Goal: Task Accomplishment & Management: Complete application form

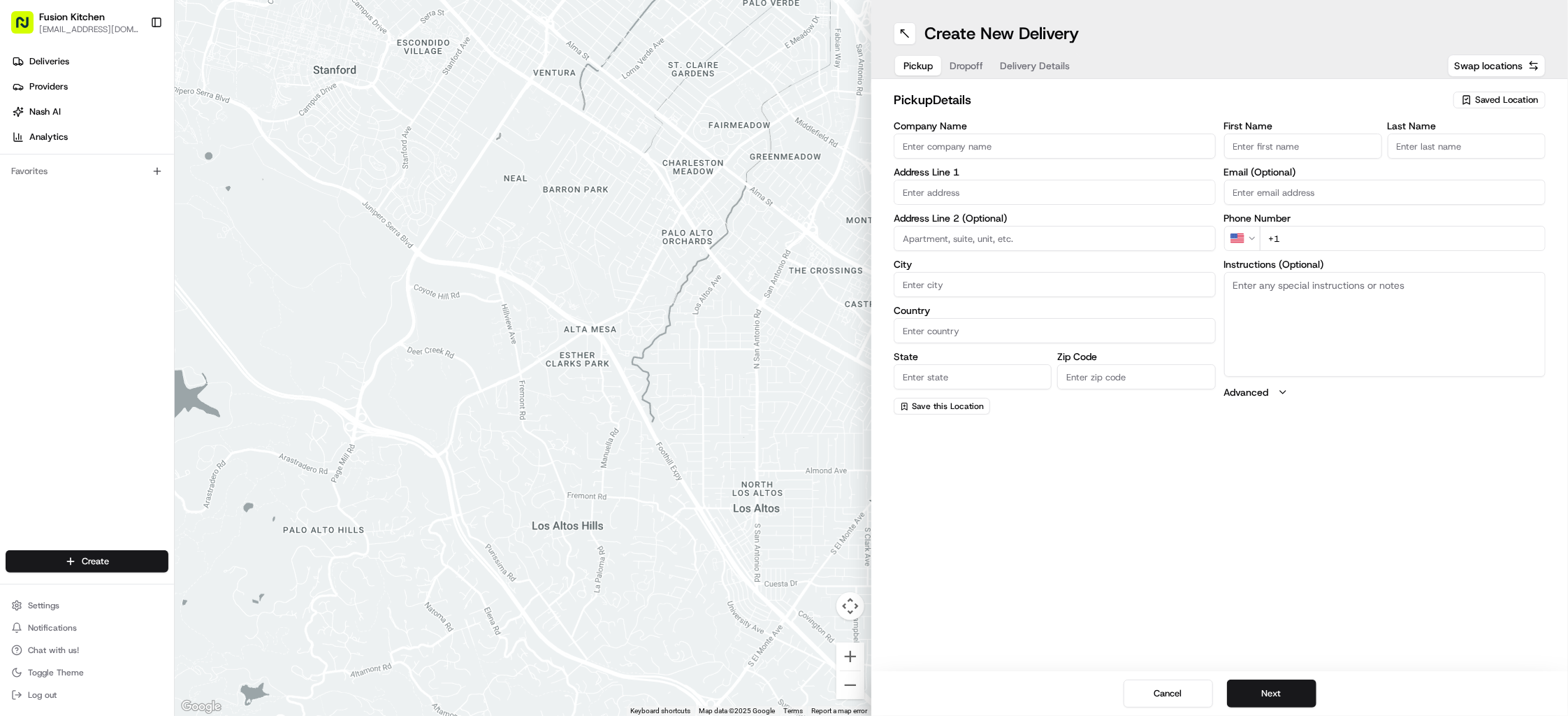
click at [961, 151] on input "Company Name" at bounding box center [1055, 146] width 322 height 25
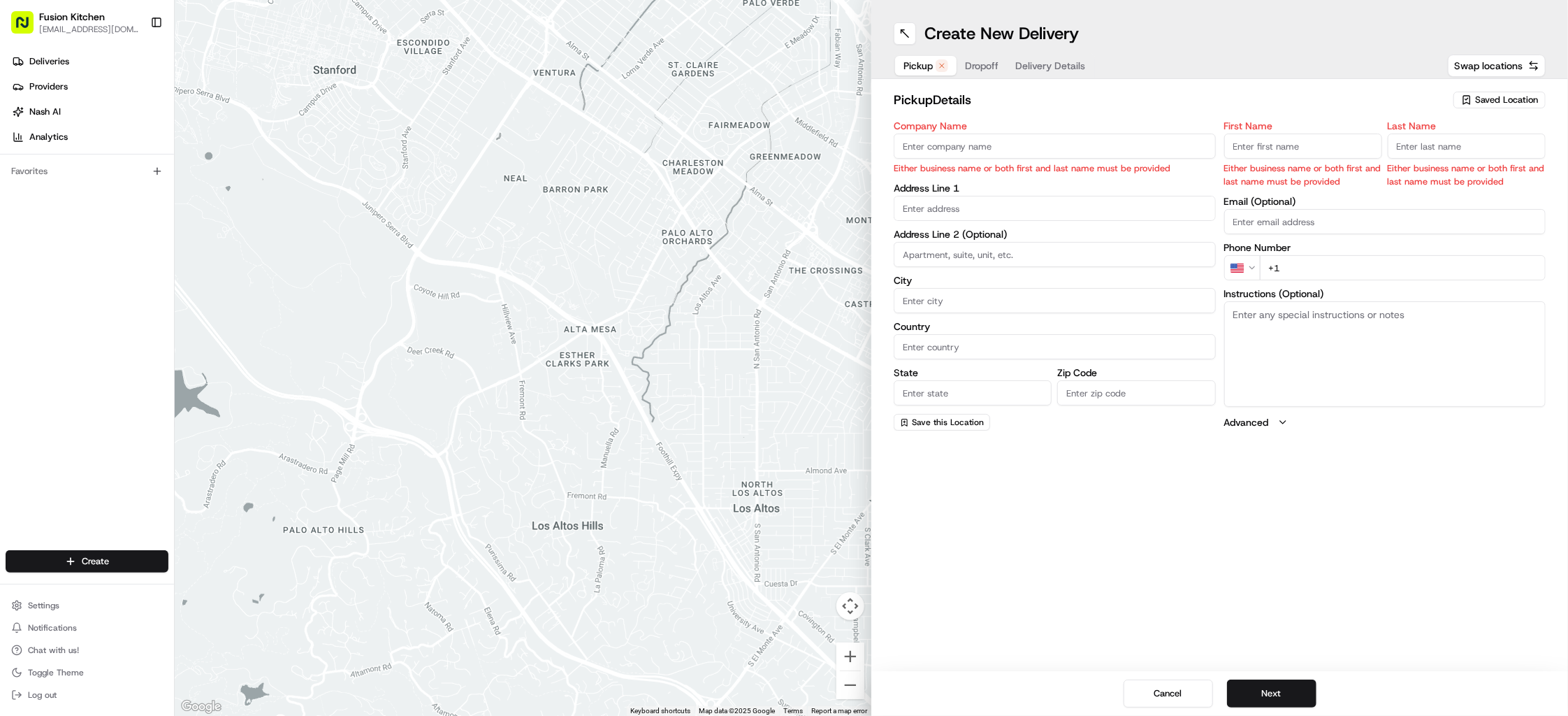
click at [971, 156] on input "Company Name" at bounding box center [1055, 146] width 322 height 25
paste input "Amritsar Sweets"
type input "Amritsar Sweets"
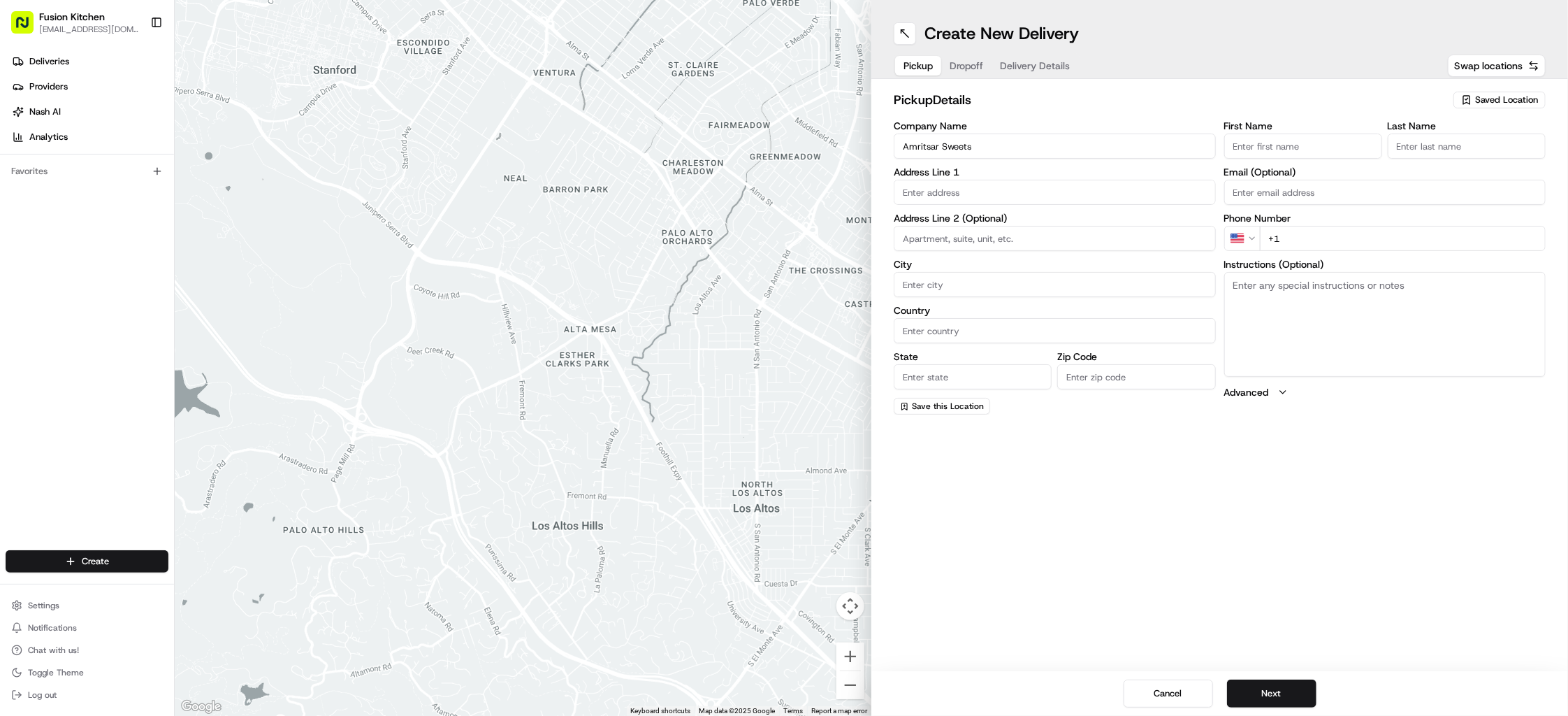
click at [1088, 485] on div "Create New Delivery Pickup Dropoff Delivery Details Swap locations pickup Detai…" at bounding box center [1220, 358] width 697 height 716
click at [1324, 149] on input "First Name" at bounding box center [1303, 146] width 158 height 25
paste input "[PERSON_NAME]."
click at [1281, 147] on input "[PERSON_NAME]." at bounding box center [1303, 146] width 158 height 25
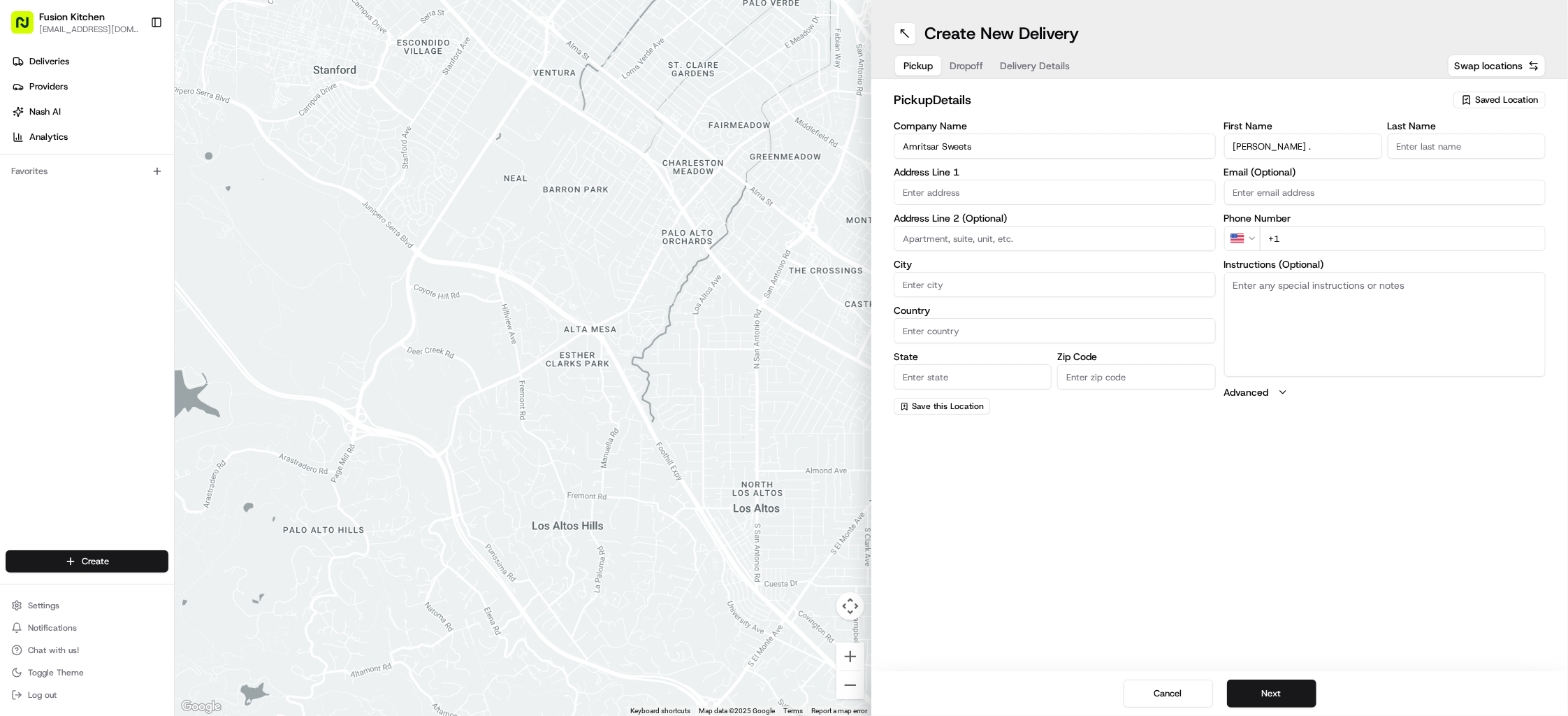
click at [1380, 148] on input "[PERSON_NAME] ." at bounding box center [1303, 146] width 158 height 25
type input "[PERSON_NAME] ."
click at [1433, 148] on input "Last Name" at bounding box center [1467, 146] width 158 height 25
paste input "Kaur"
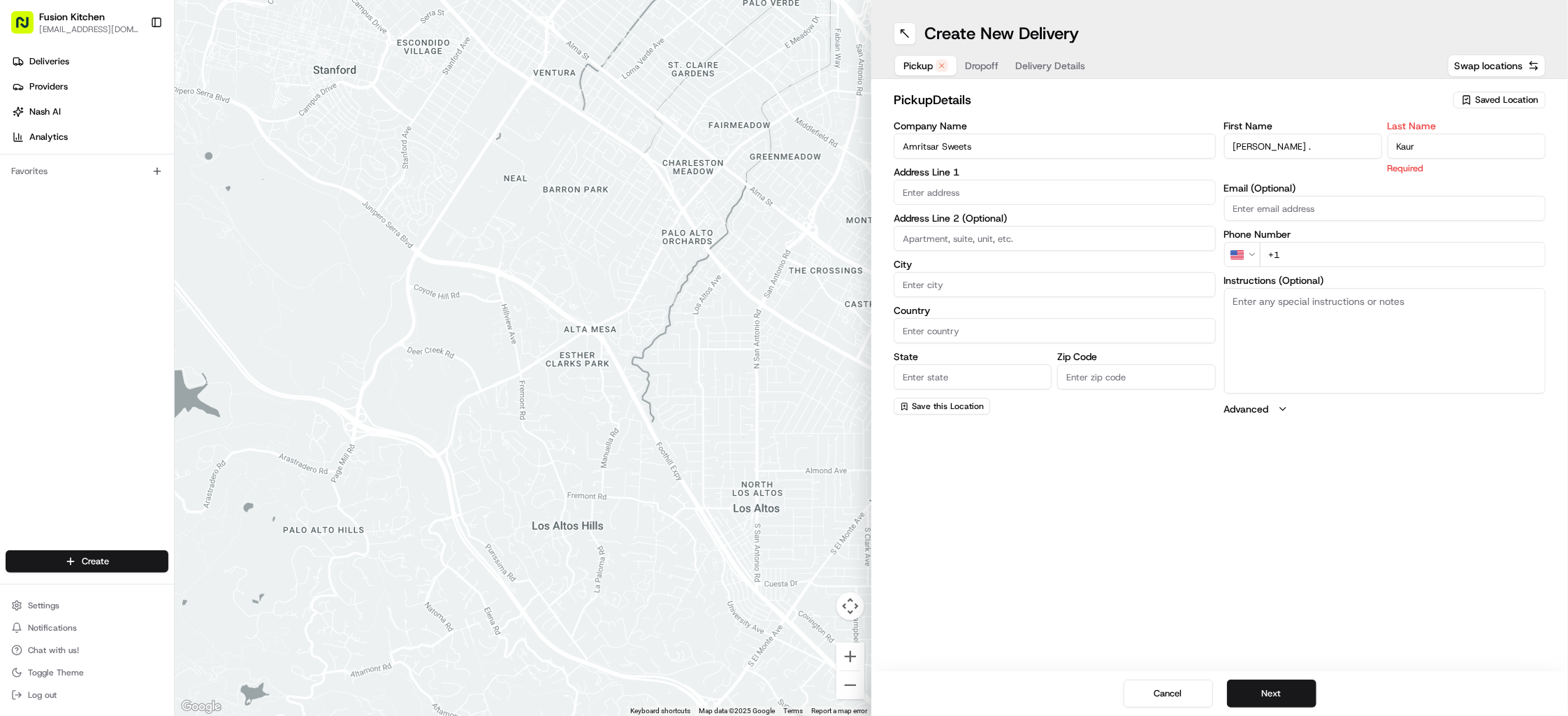
type input "Kaur"
click at [1317, 153] on input "[PERSON_NAME] ." at bounding box center [1303, 146] width 158 height 25
type input "[PERSON_NAME]"
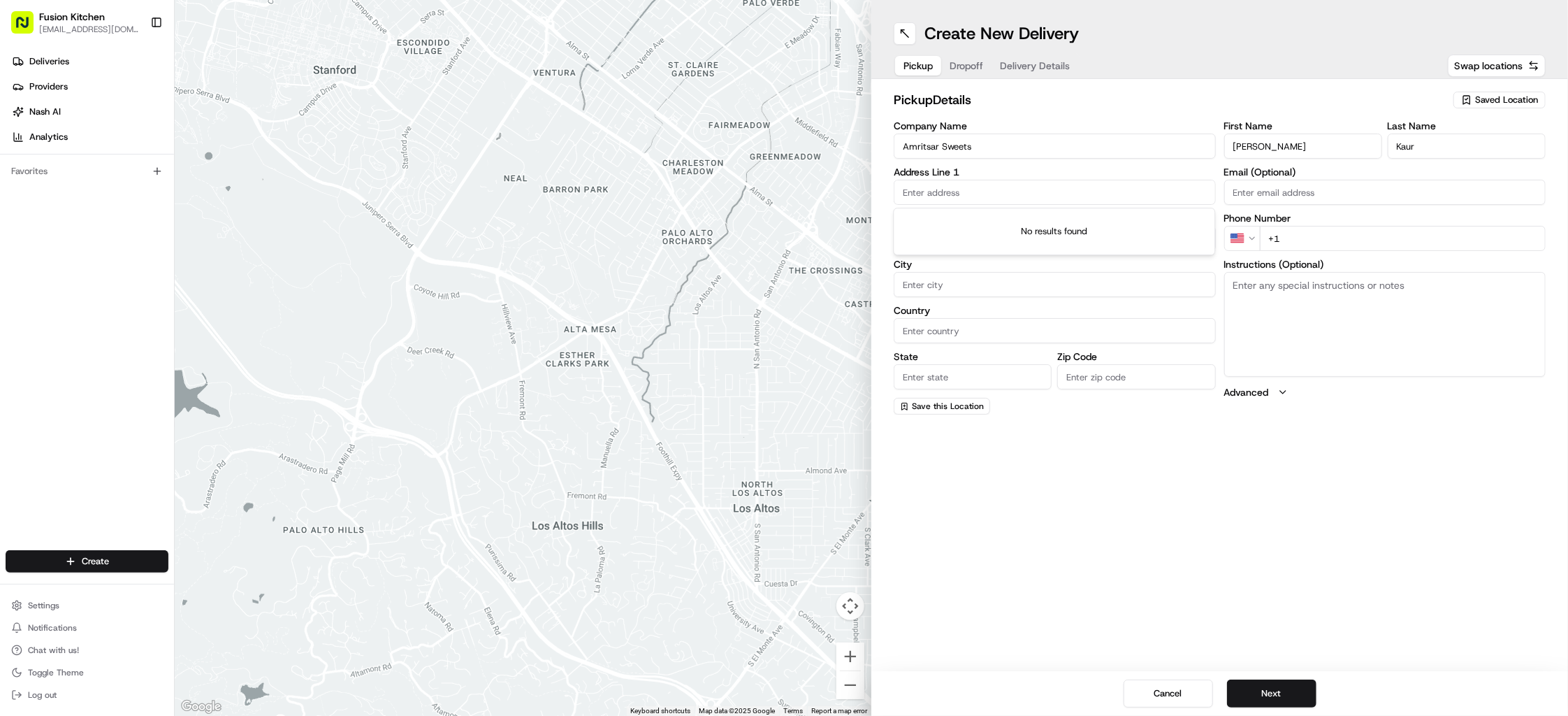
drag, startPoint x: 1012, startPoint y: 191, endPoint x: 1042, endPoint y: 176, distance: 33.5
click at [1015, 191] on input "text" at bounding box center [1055, 192] width 322 height 25
click at [1016, 547] on div "Create New Delivery Pickup Dropoff Delivery Details Swap locations pickup Detai…" at bounding box center [1220, 358] width 697 height 716
click at [951, 232] on input at bounding box center [1055, 238] width 322 height 25
paste input "[STREET_ADDRESS][PERSON_NAME]."
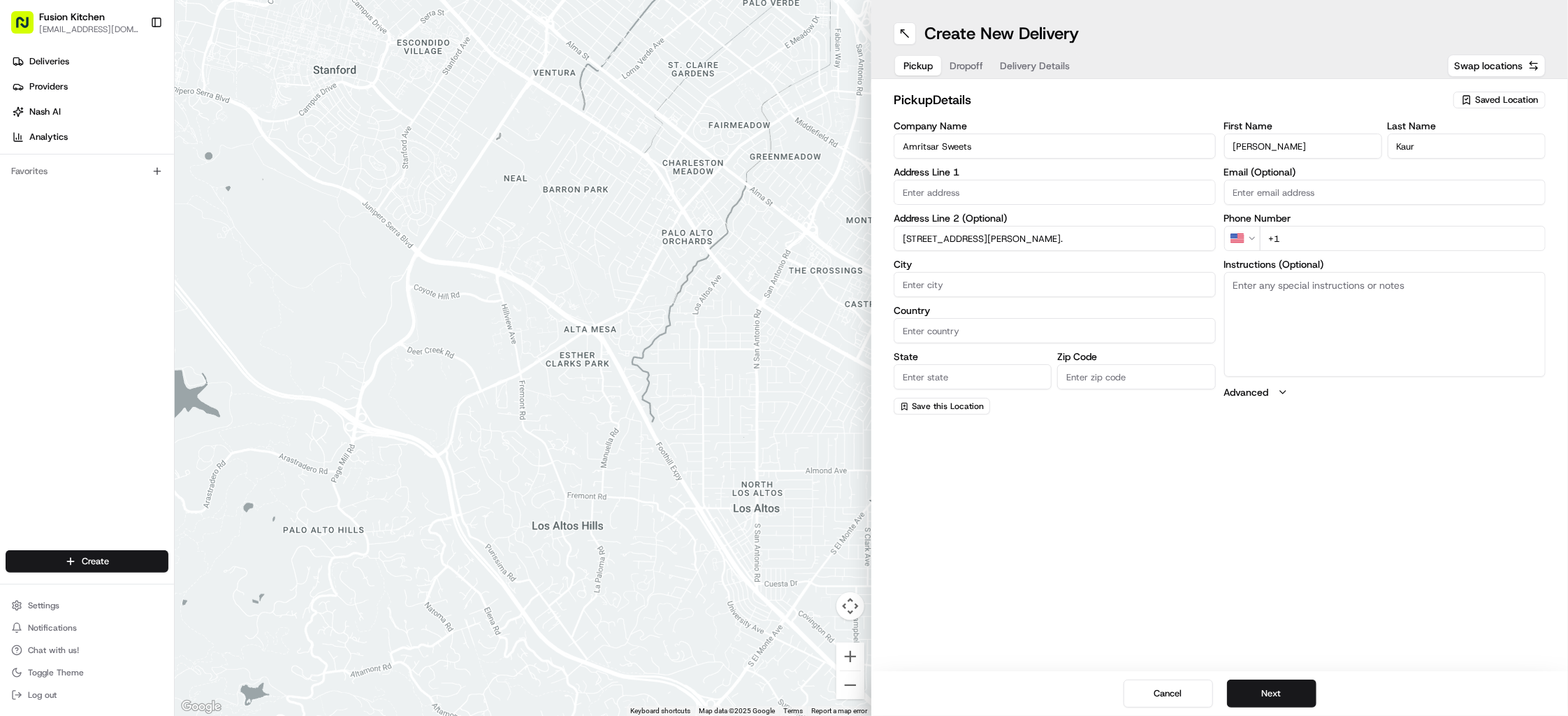
type input "[STREET_ADDRESS][PERSON_NAME]."
click at [961, 188] on input "text" at bounding box center [1055, 192] width 322 height 25
paste input "[STREET_ADDRESS][PERSON_NAME]."
click at [1154, 222] on div "[STREET_ADDRESS][PERSON_NAME]" at bounding box center [1055, 222] width 315 height 21
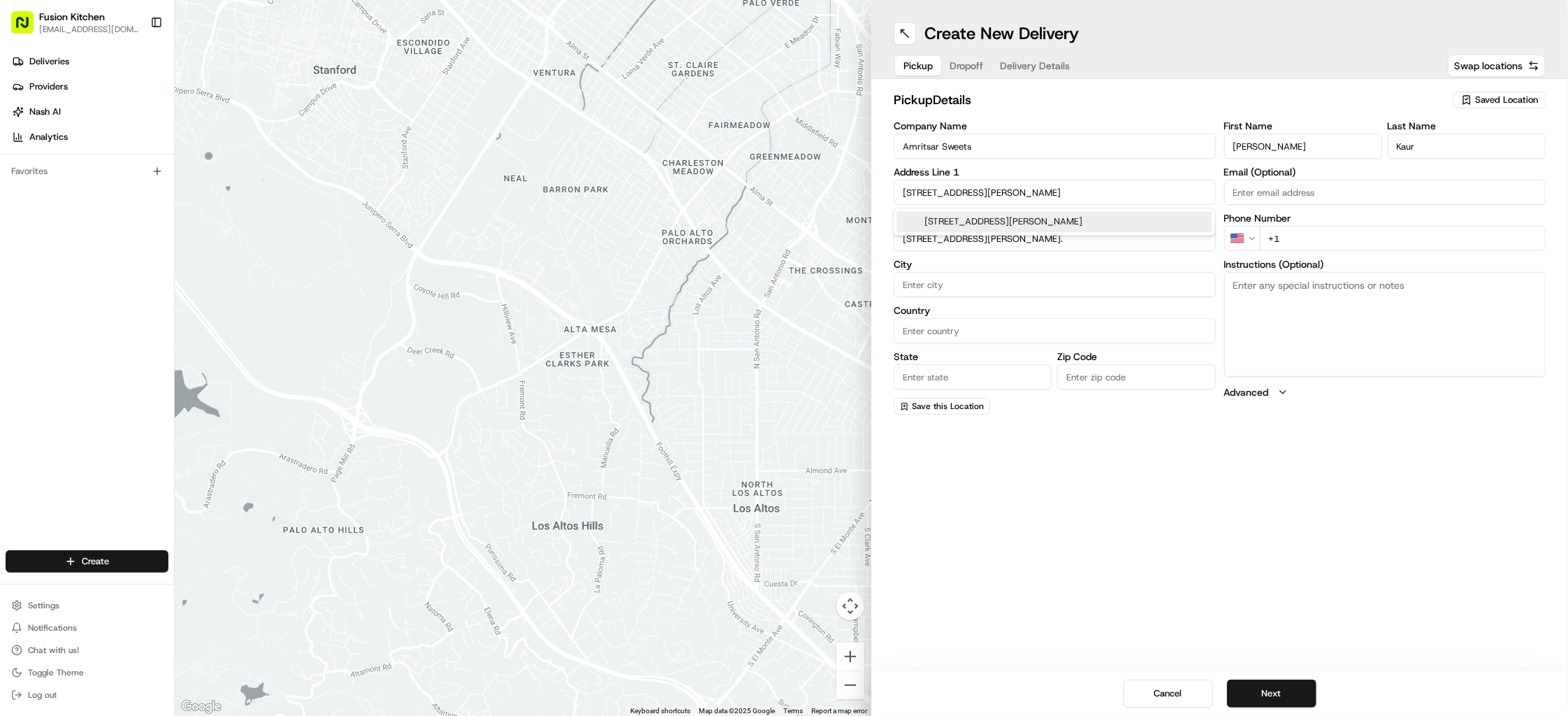
type input "[STREET_ADDRESS][PERSON_NAME]"
type input "[GEOGRAPHIC_DATA]"
type input "WV2 3AQ"
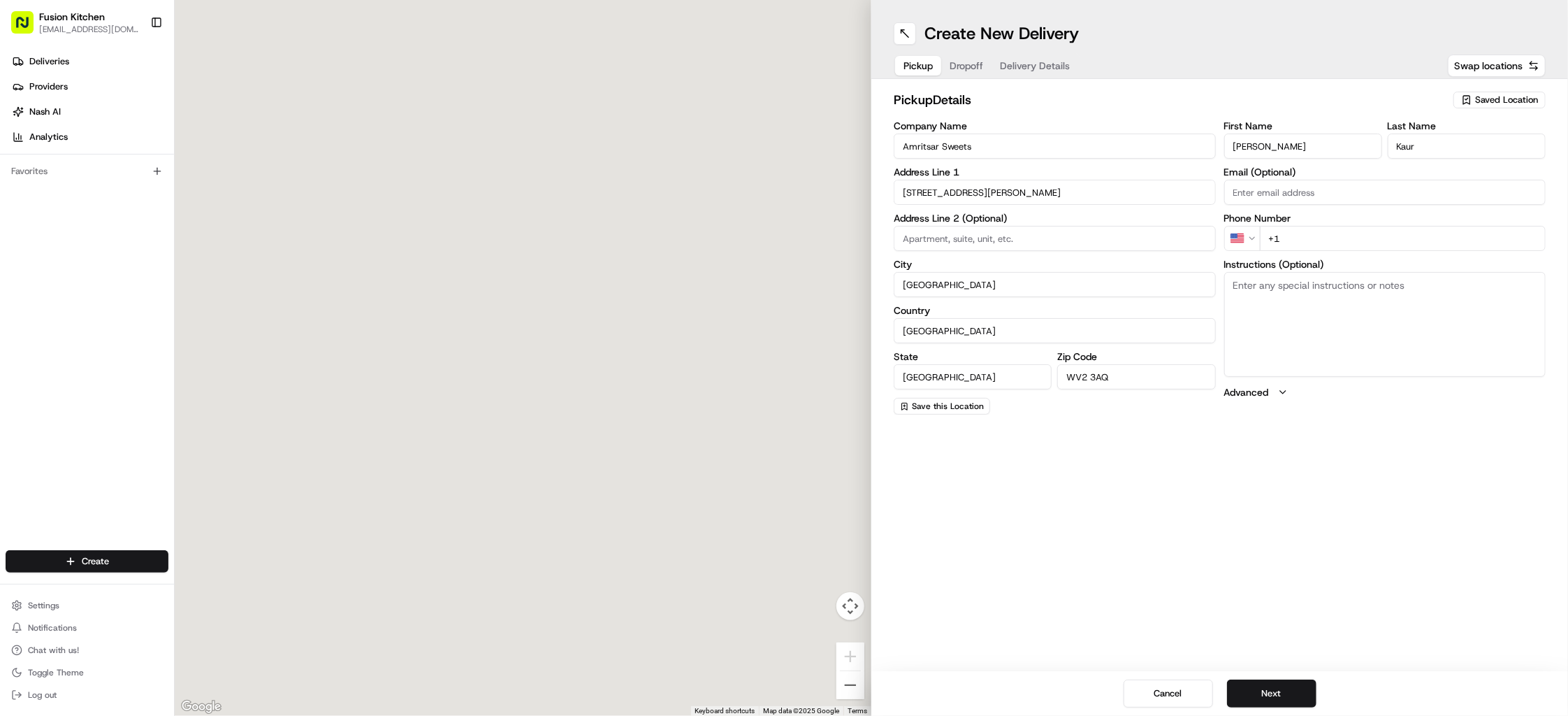
type input "[STREET_ADDRESS][PERSON_NAME]"
click at [1322, 308] on textarea "Instructions (Optional)" at bounding box center [1386, 324] width 322 height 104
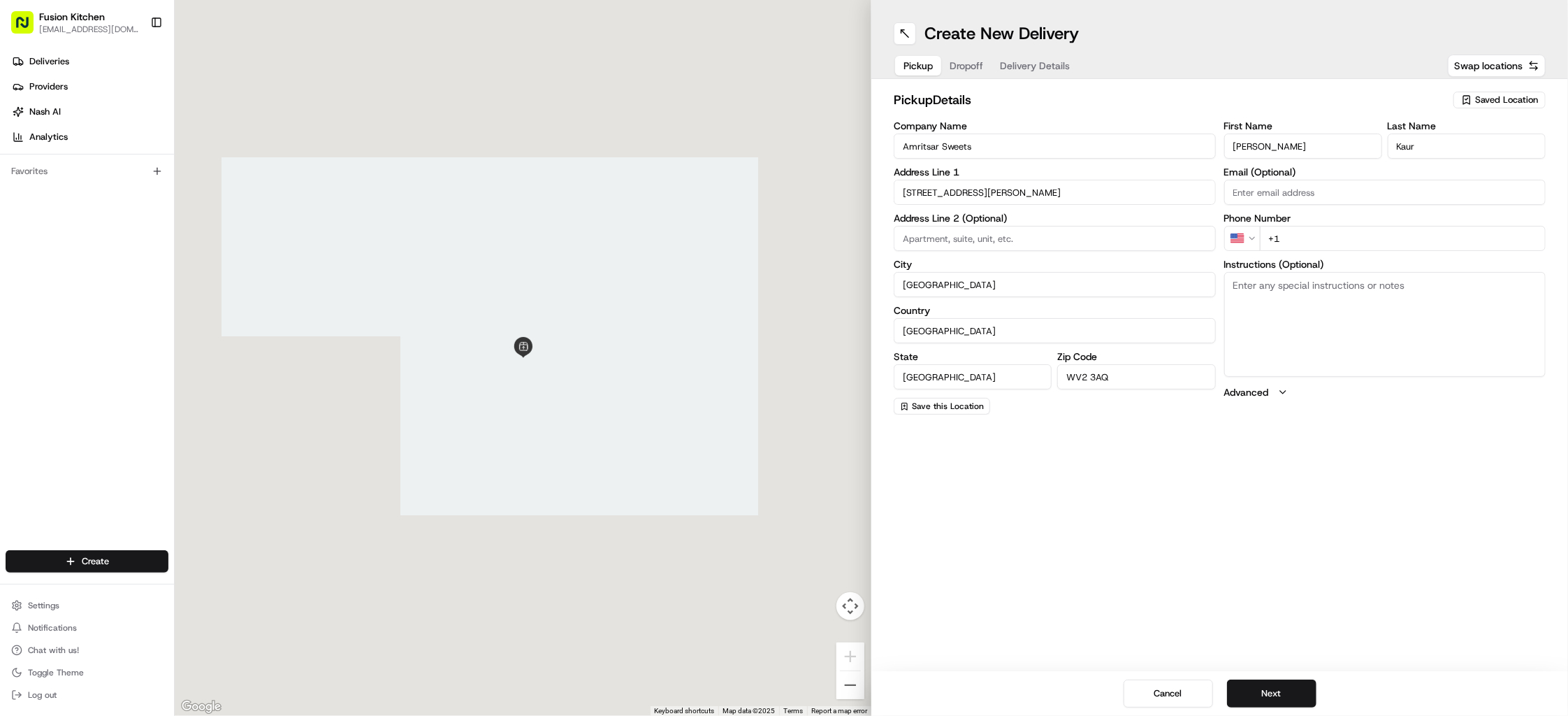
paste textarea "[STREET_ADDRESS][PERSON_NAME]."
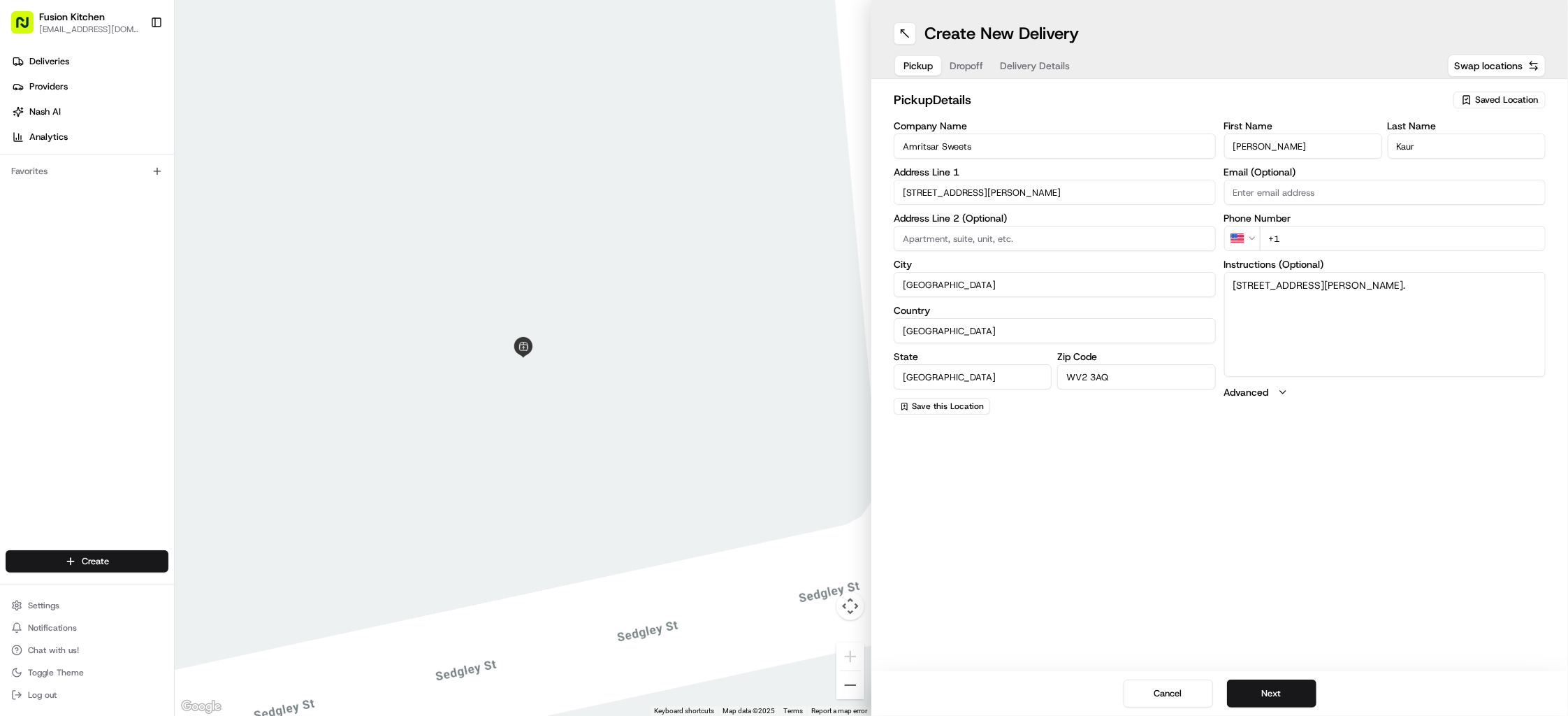
type textarea "[STREET_ADDRESS][PERSON_NAME]."
click at [1246, 236] on html "Fusion Kitchen [EMAIL_ADDRESS][DOMAIN_NAME] Toggle Sidebar Deliveries Providers…" at bounding box center [784, 358] width 1568 height 716
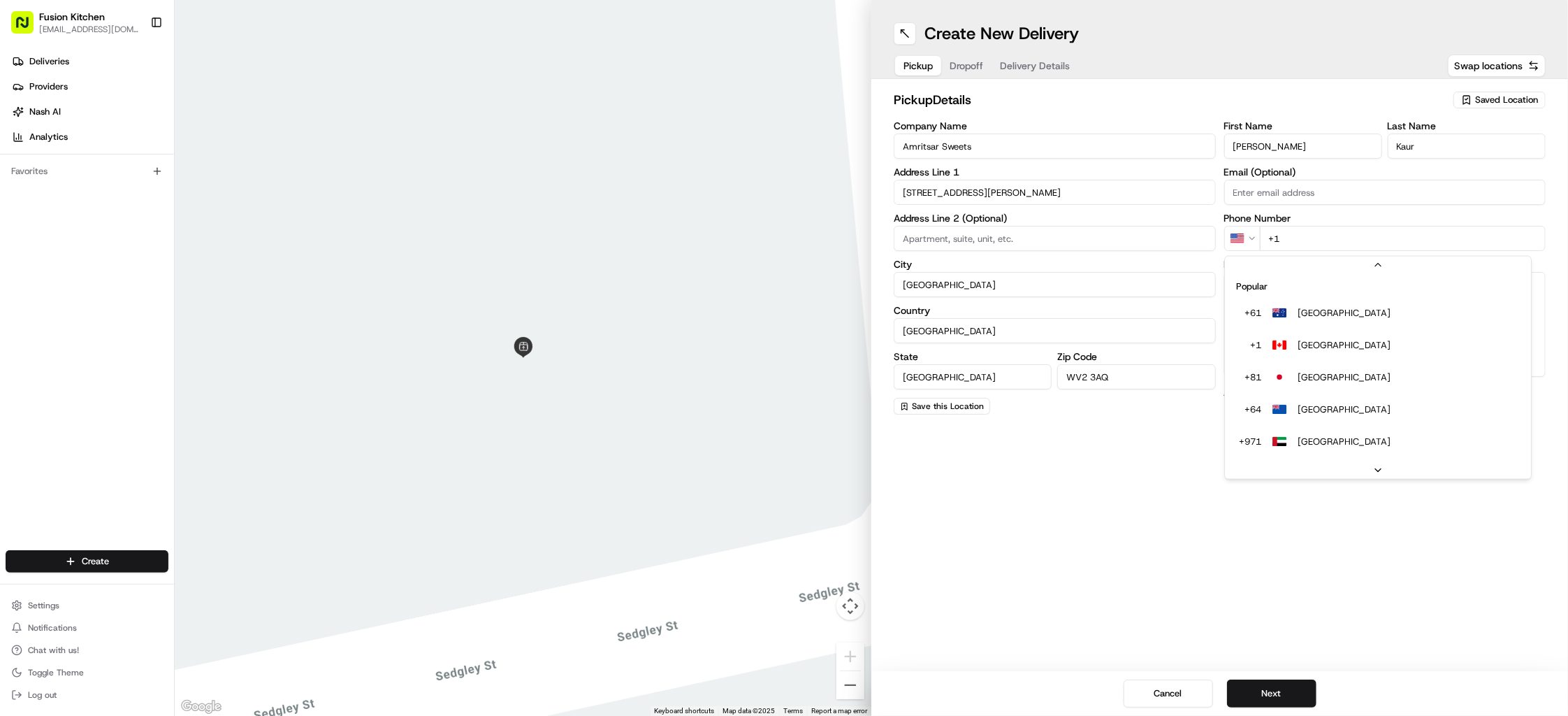
scroll to position [60, 0]
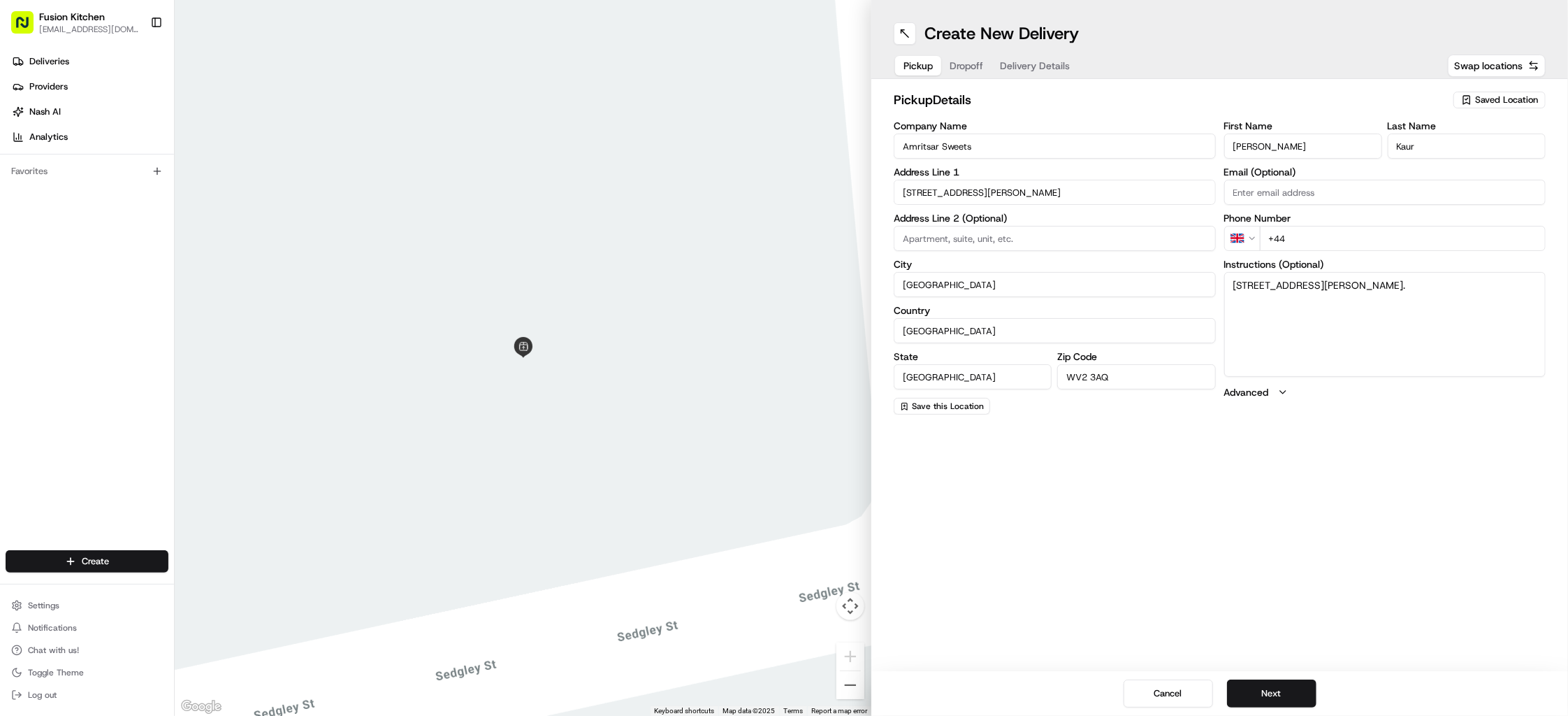
click at [1346, 236] on input "+44" at bounding box center [1404, 238] width 287 height 25
paste input "1902 459183"
type input "[PHONE_NUMBER]"
click at [1287, 686] on button "Next" at bounding box center [1272, 693] width 89 height 28
click at [976, 151] on input "Company Name" at bounding box center [1055, 146] width 322 height 25
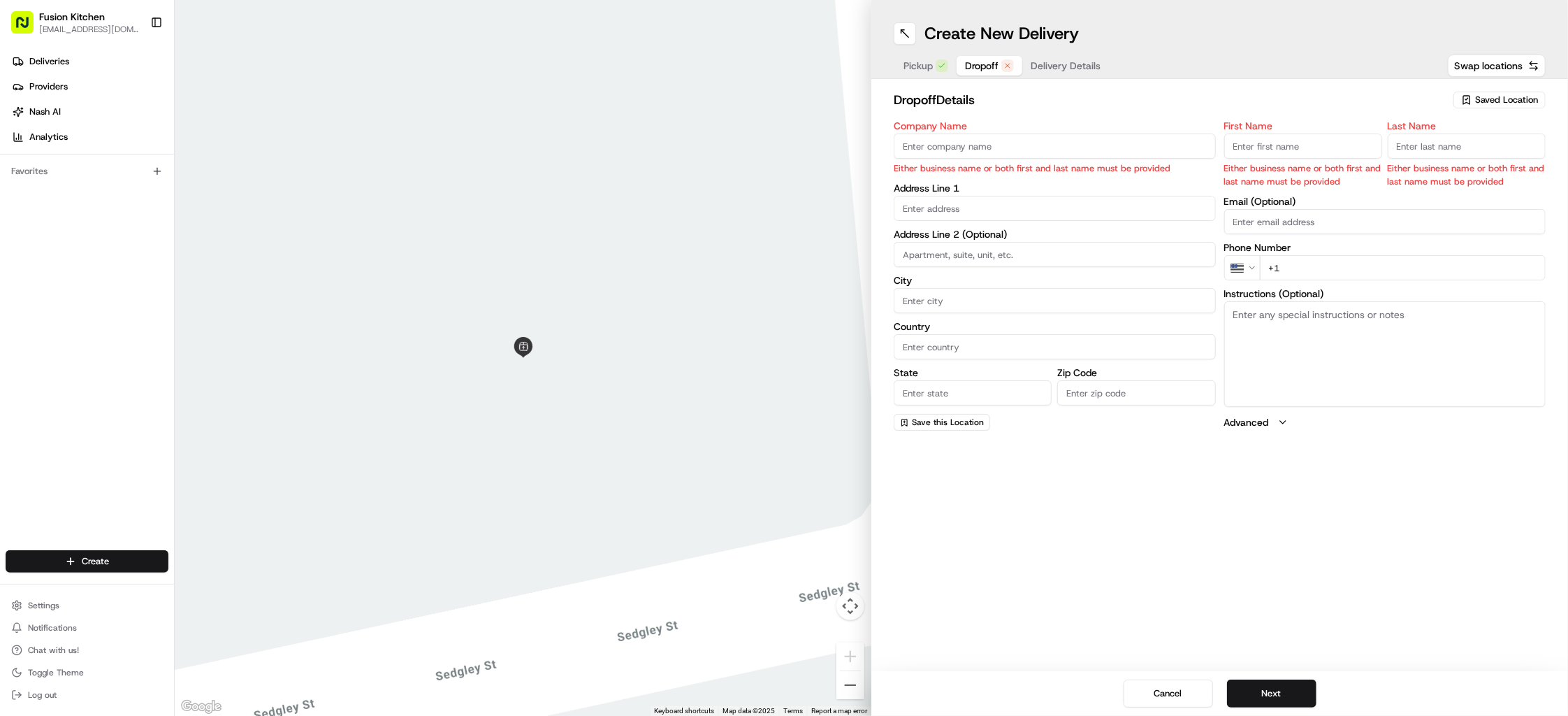
click at [991, 211] on input "text" at bounding box center [1055, 208] width 322 height 25
paste input "flat [STREET_ADDRESS]"
click at [1011, 239] on div "[STREET_ADDRESS]" at bounding box center [1055, 238] width 315 height 21
type input "Withymoor Court, [STREET_ADDRESS]"
type input "[GEOGRAPHIC_DATA]"
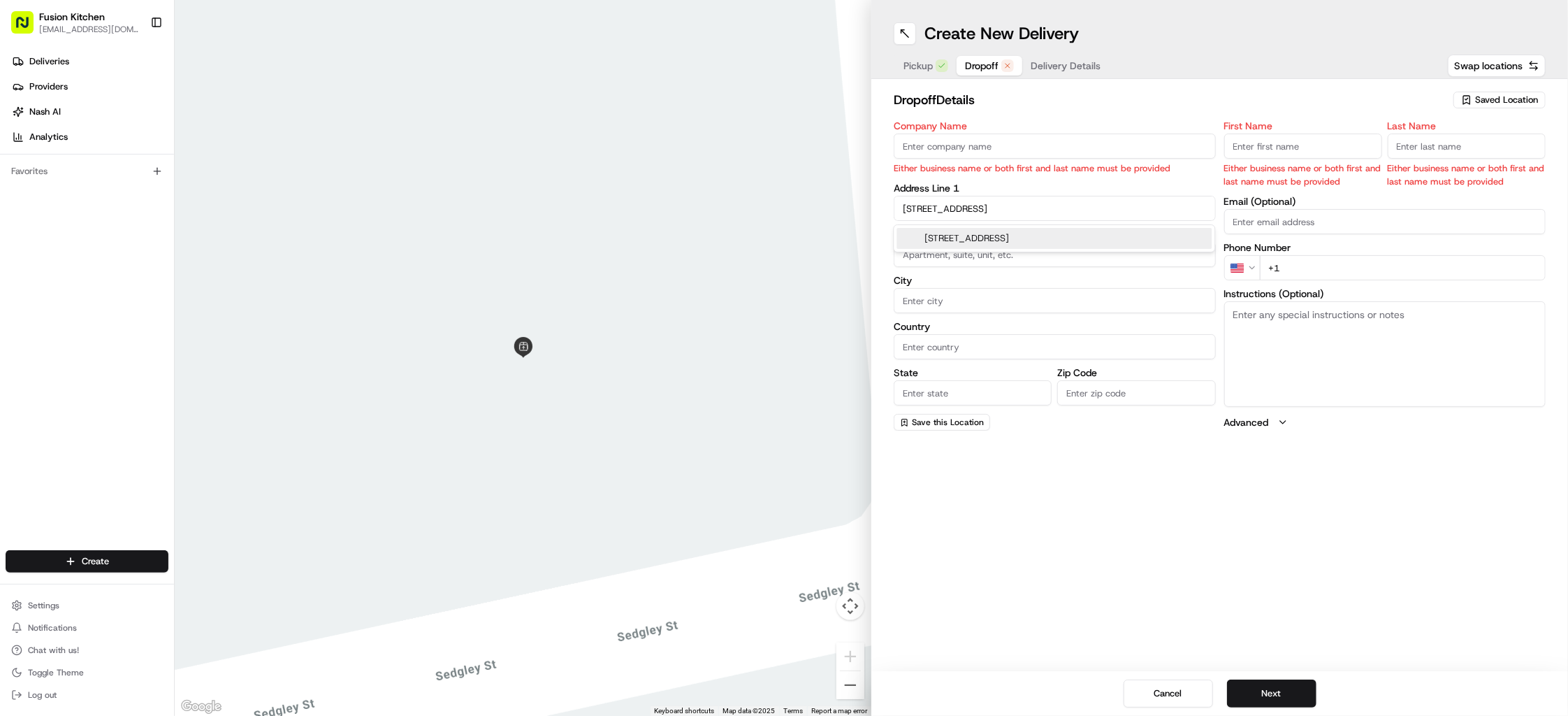
type input "[GEOGRAPHIC_DATA]"
type input "WV3 9SA"
type input "[STREET_ADDRESS]"
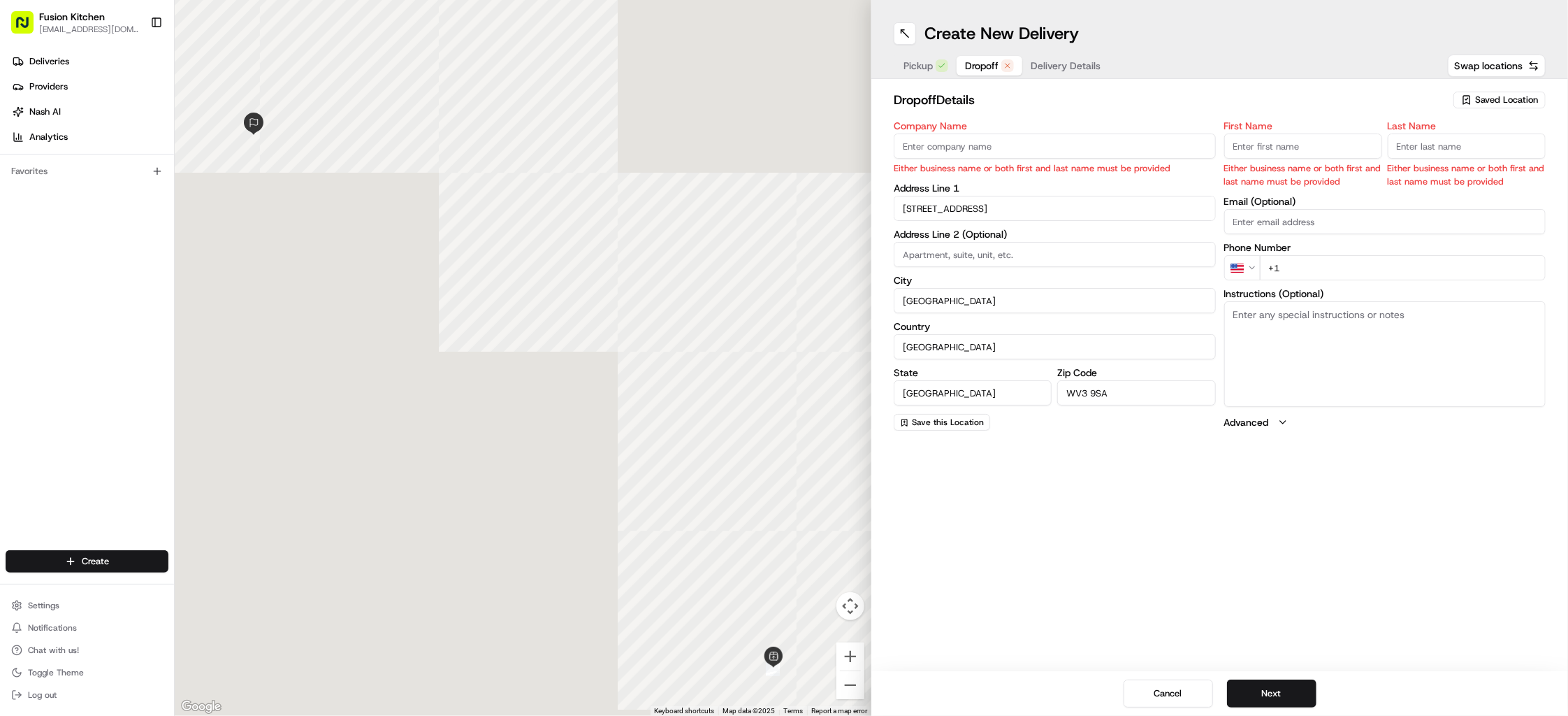
click at [1381, 355] on textarea "Instructions (Optional)" at bounding box center [1386, 353] width 322 height 104
paste textarea "flat [STREET_ADDRESS]"
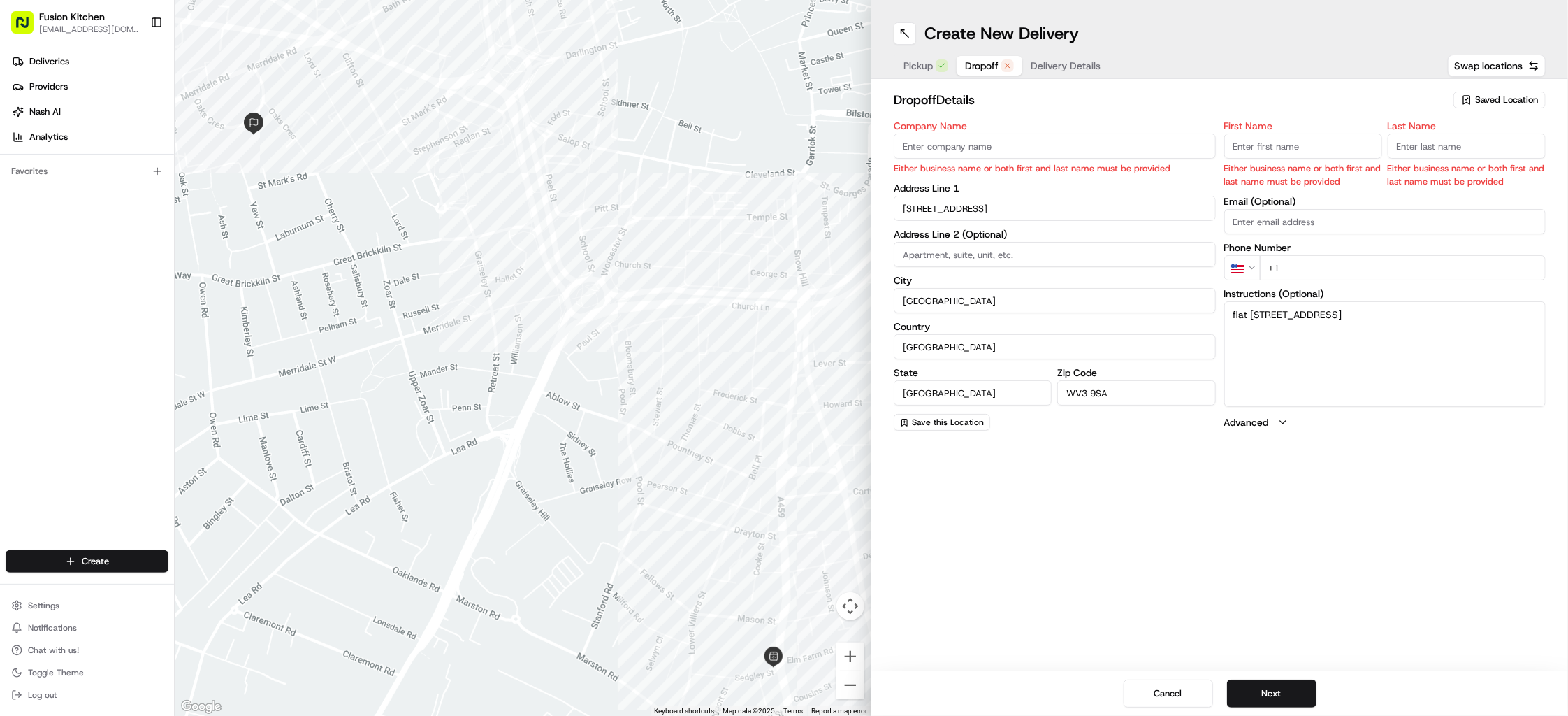
type textarea "flat [STREET_ADDRESS]"
click at [1244, 270] on html "Fusion Kitchen [EMAIL_ADDRESS][DOMAIN_NAME] Toggle Sidebar Deliveries Providers…" at bounding box center [784, 358] width 1568 height 716
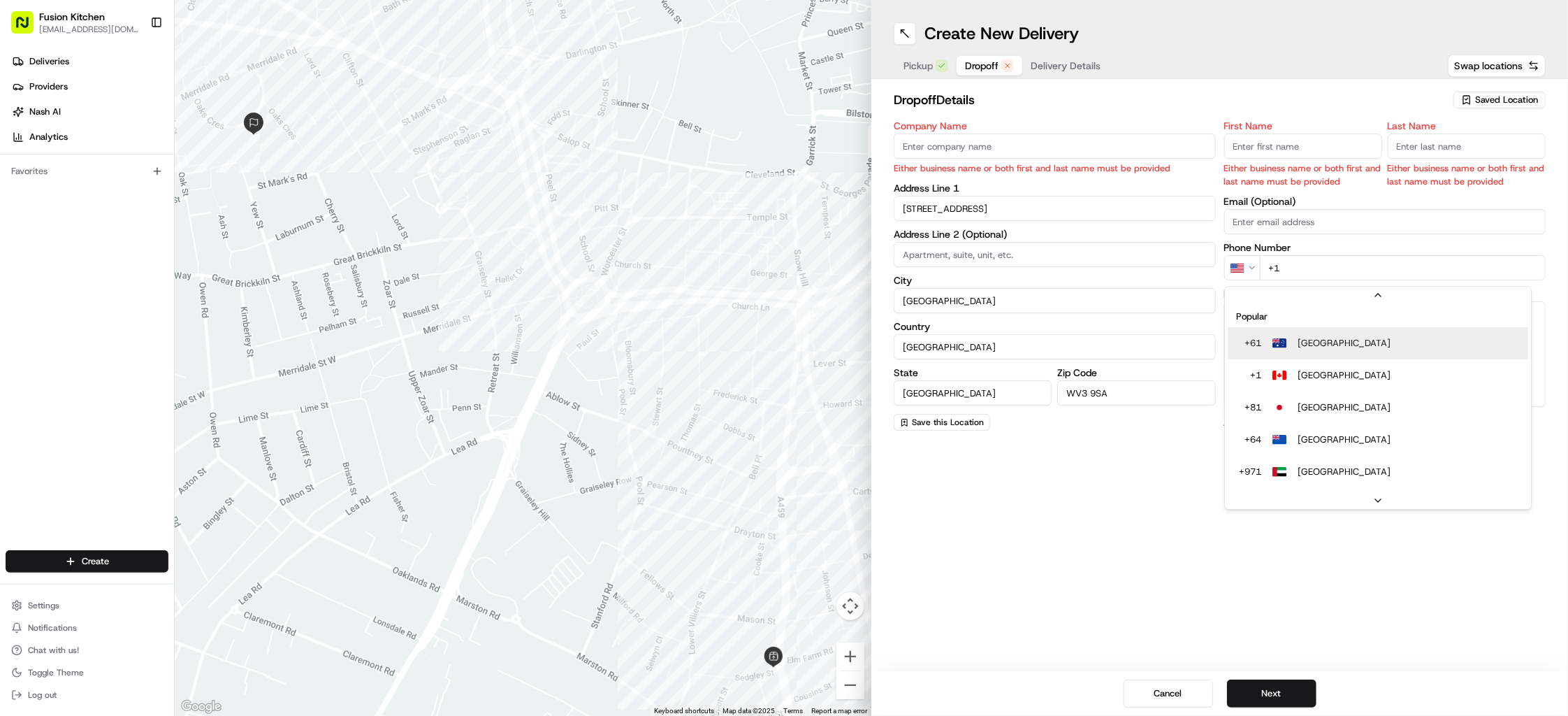
scroll to position [28, 0]
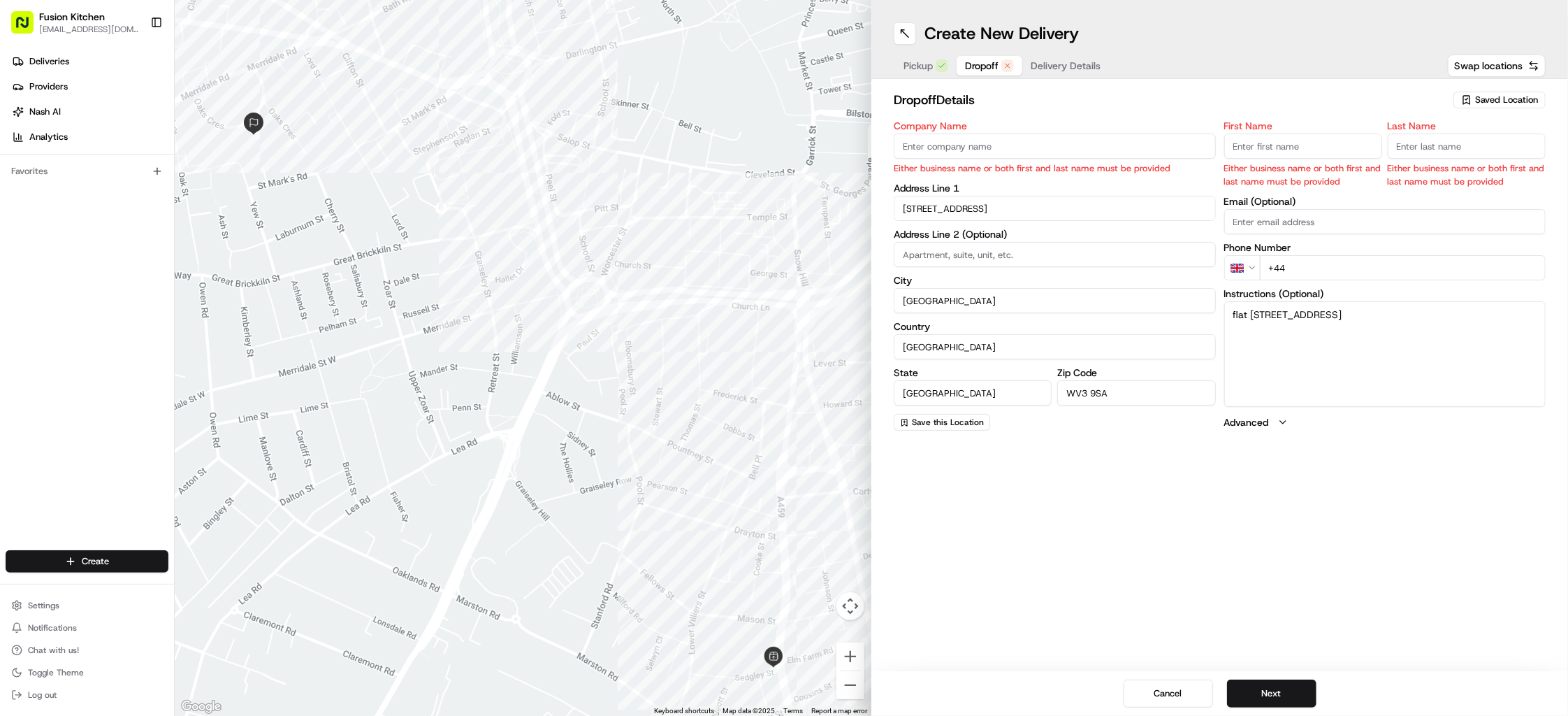
click at [1336, 265] on input "+44" at bounding box center [1404, 267] width 287 height 25
paste input "07440 198237"
click at [1296, 271] on input "[PHONE_NUMBER]" at bounding box center [1404, 267] width 287 height 25
type input "[PHONE_NUMBER]"
click at [1277, 141] on input "First Name" at bounding box center [1303, 146] width 158 height 25
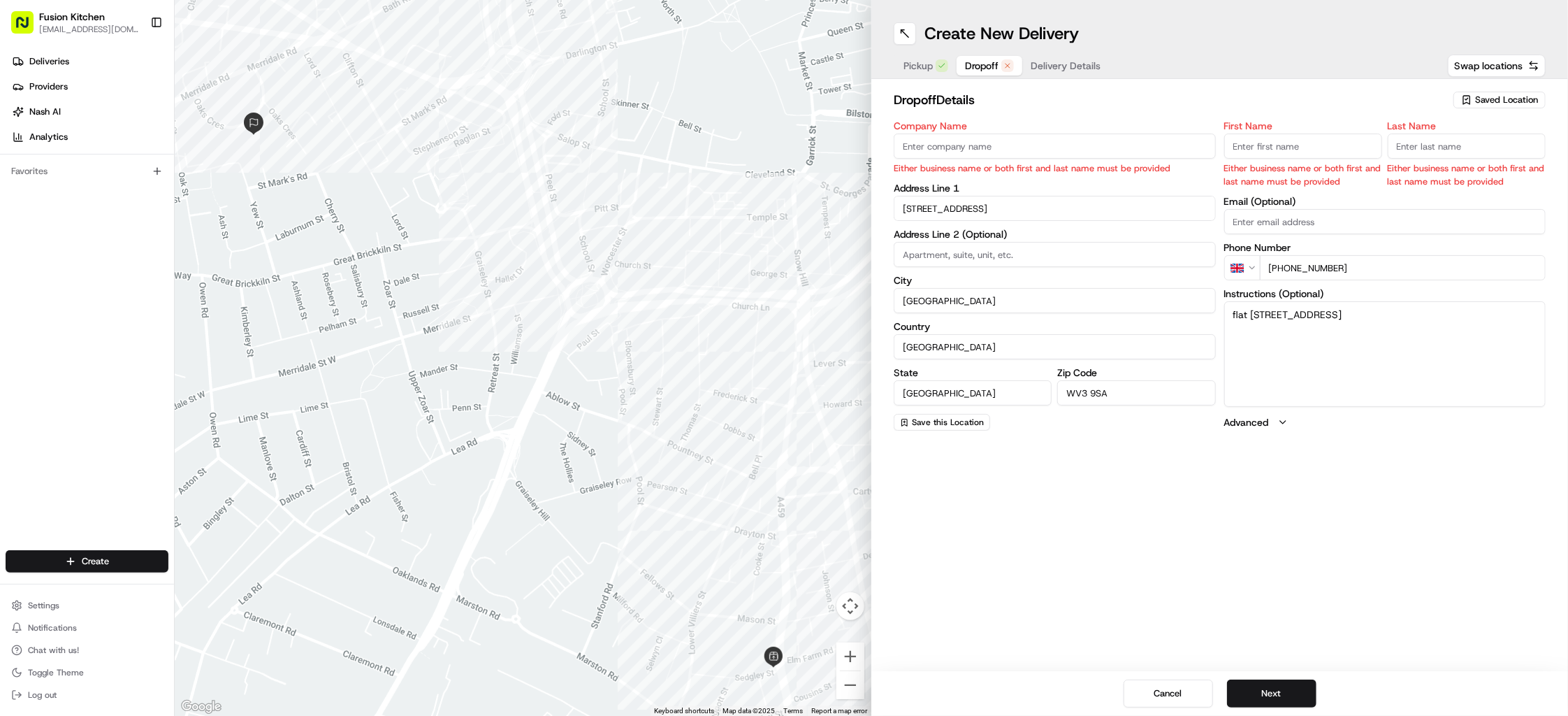
click at [1271, 143] on input "First Name" at bounding box center [1303, 146] width 158 height 25
paste input "[PERSON_NAME]"
click at [1269, 145] on input "[PERSON_NAME]" at bounding box center [1303, 146] width 158 height 25
type input "Suraj"
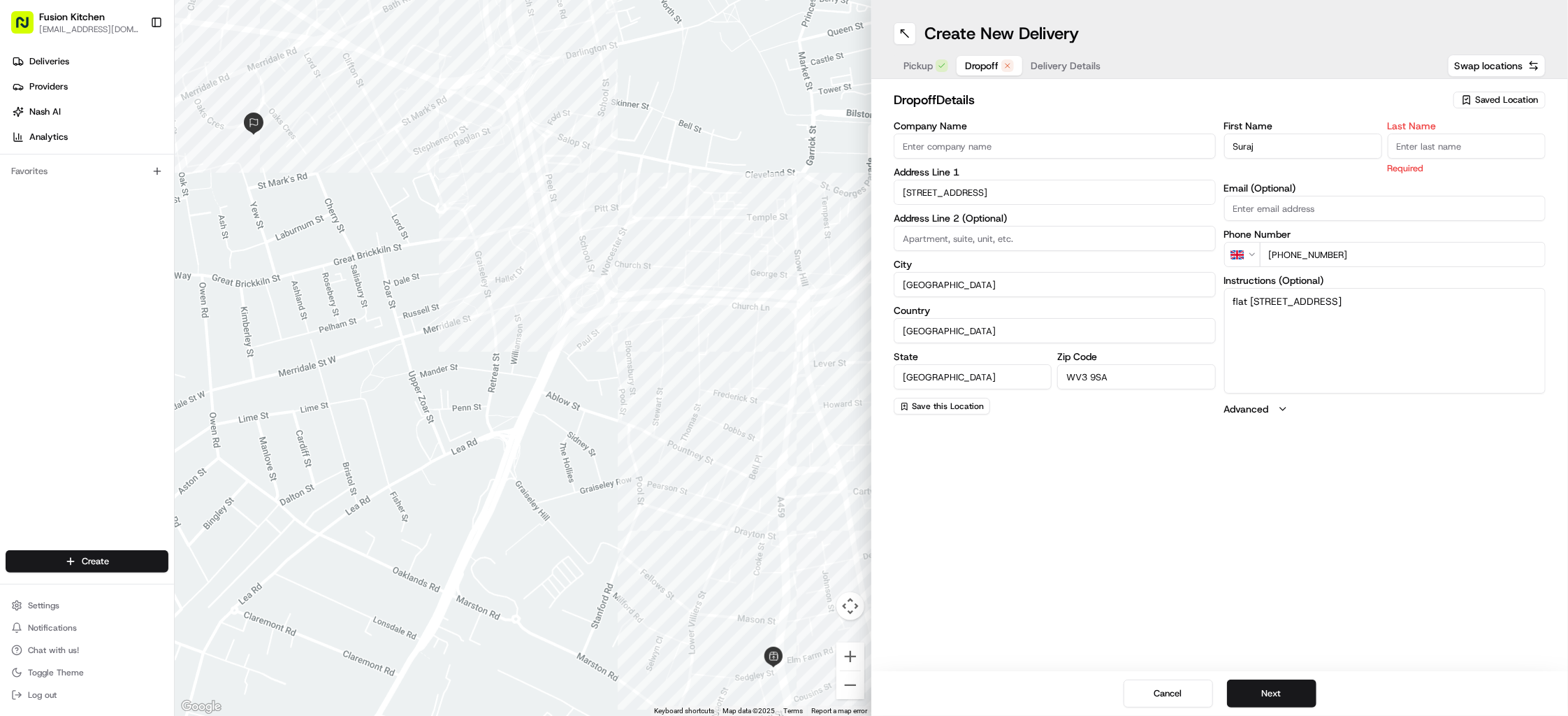
click at [1464, 144] on input "Last Name" at bounding box center [1467, 146] width 158 height 25
paste input "[PERSON_NAME]"
type input "[PERSON_NAME]"
click at [1011, 141] on input "Company Name" at bounding box center [1055, 146] width 322 height 25
paste input "[PERSON_NAME]"
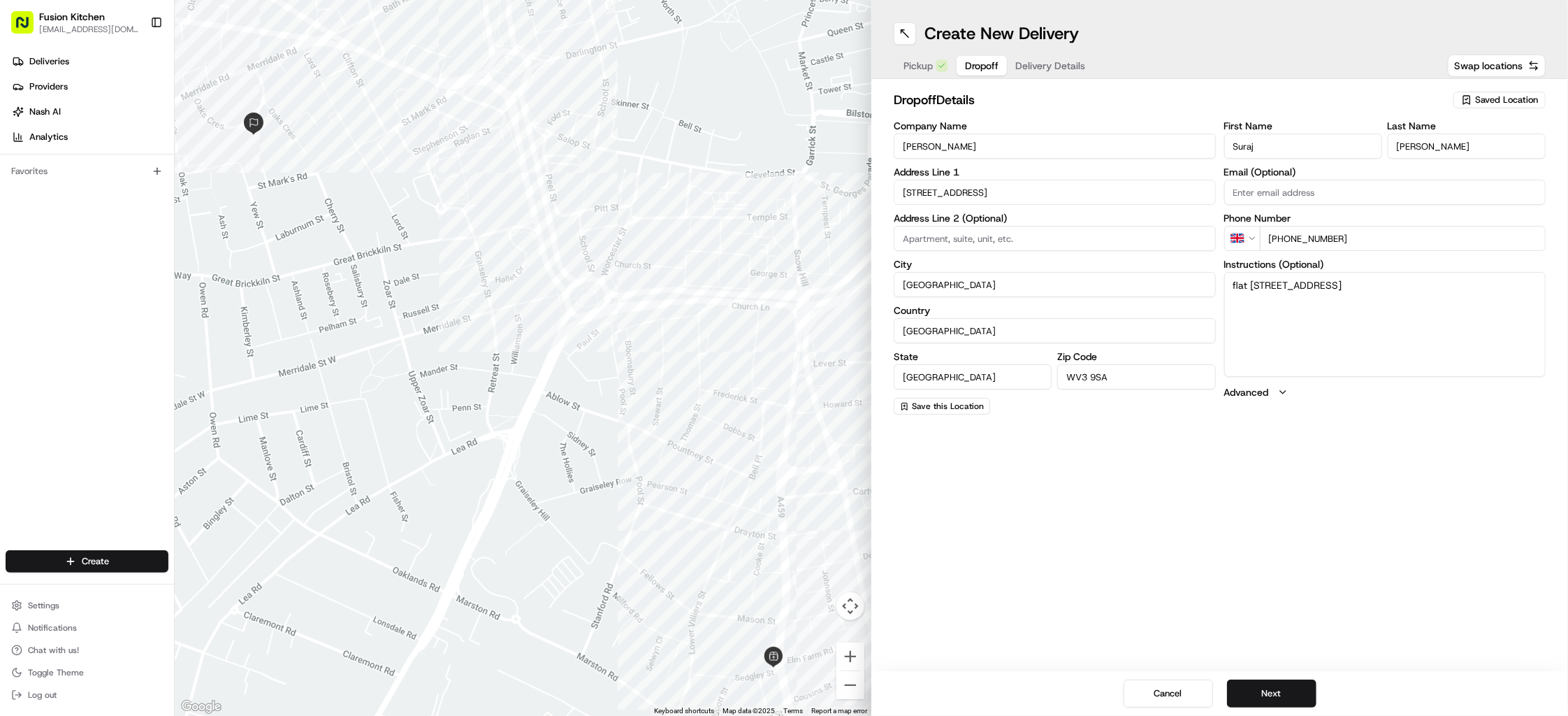
click at [1011, 141] on input "[PERSON_NAME]" at bounding box center [1055, 146] width 322 height 25
paste input "Suraj"
type input "[PERSON_NAME]"
click at [1271, 691] on button "Next" at bounding box center [1272, 693] width 89 height 28
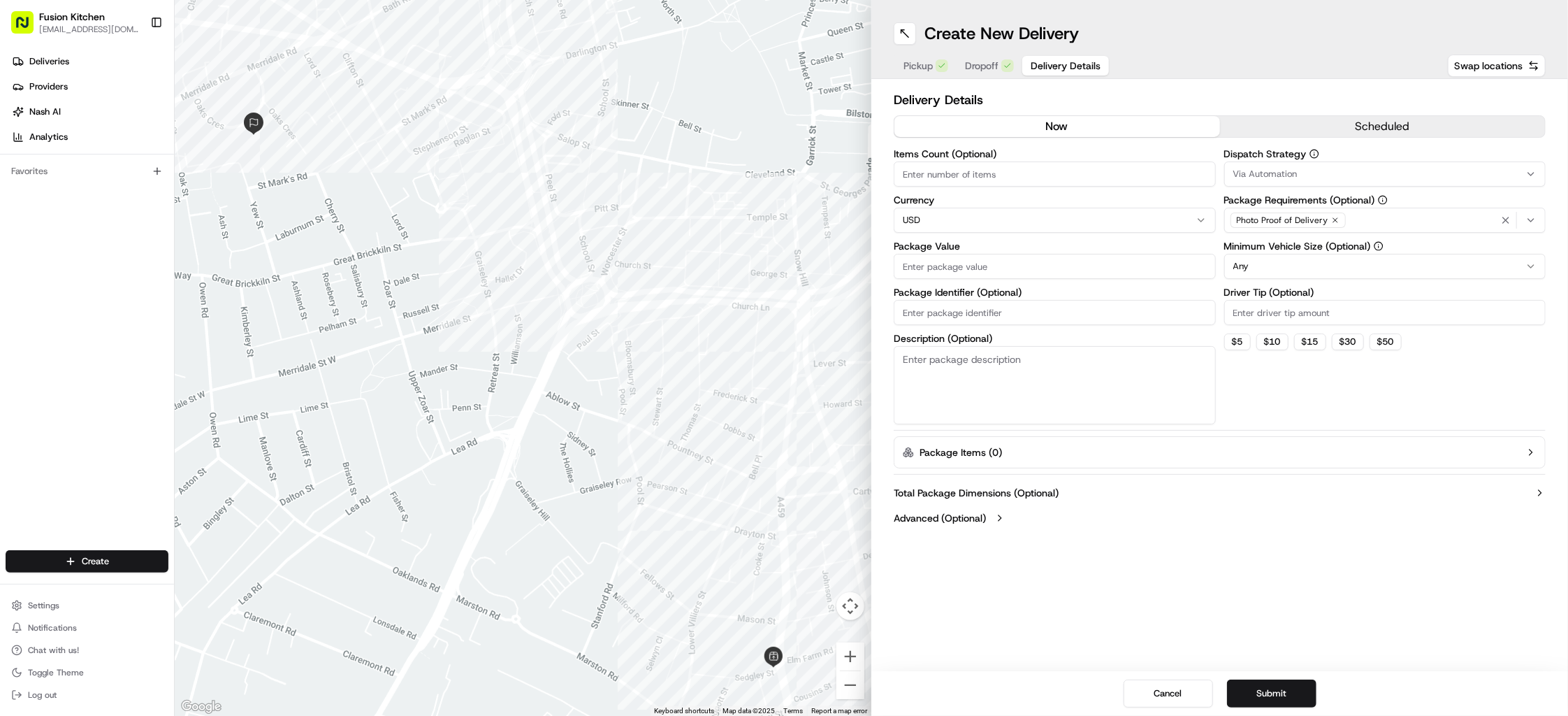
click at [963, 224] on html "Fusion Kitchen [EMAIL_ADDRESS][DOMAIN_NAME] Toggle Sidebar Deliveries Providers…" at bounding box center [784, 358] width 1568 height 716
click at [1027, 263] on input "Package Value" at bounding box center [1055, 266] width 322 height 25
paste input "17.11"
type input "17.11"
click at [1256, 688] on button "Submit" at bounding box center [1272, 693] width 89 height 28
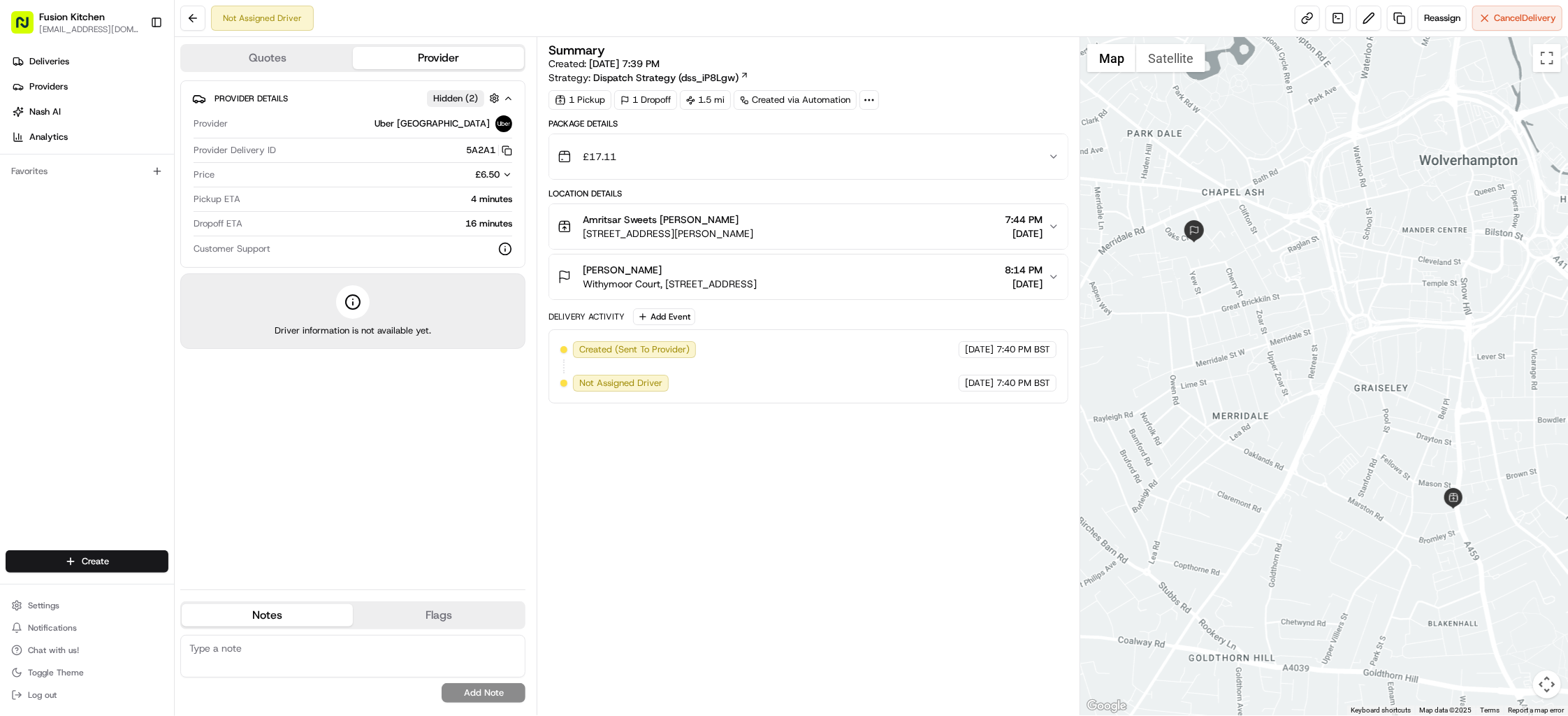
click at [36, 50] on li "Deliveries" at bounding box center [90, 62] width 168 height 23
click at [36, 58] on span "Deliveries" at bounding box center [49, 62] width 40 height 13
